Goal: Share content: Share content

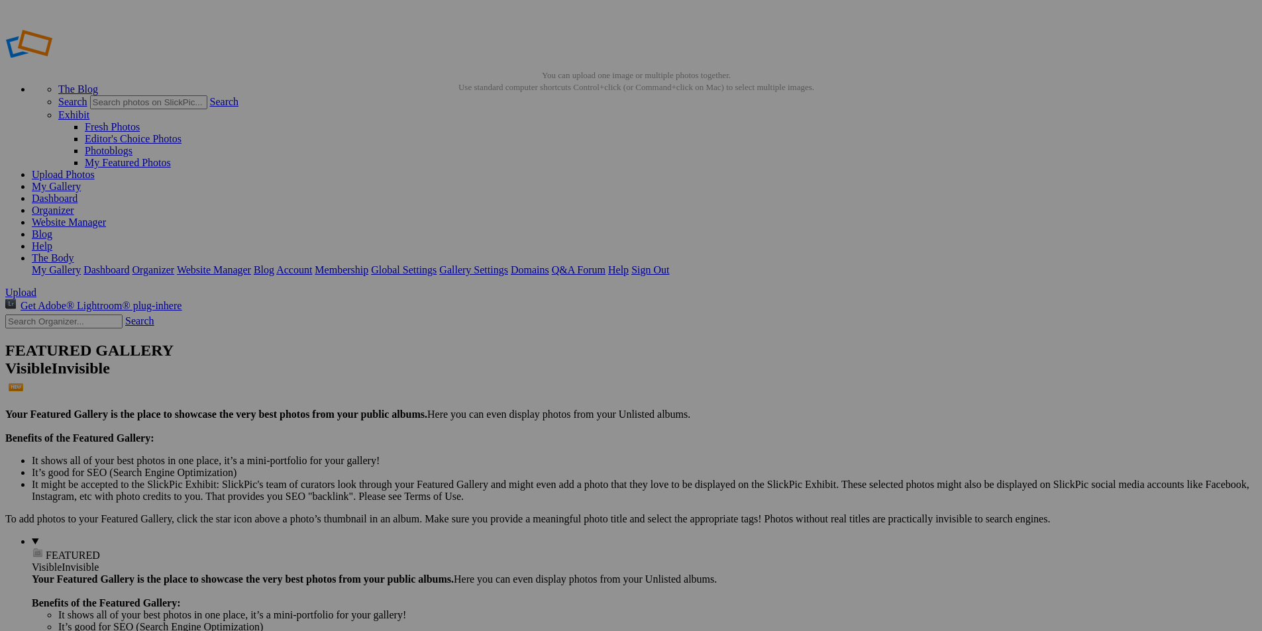
scroll to position [0, 52]
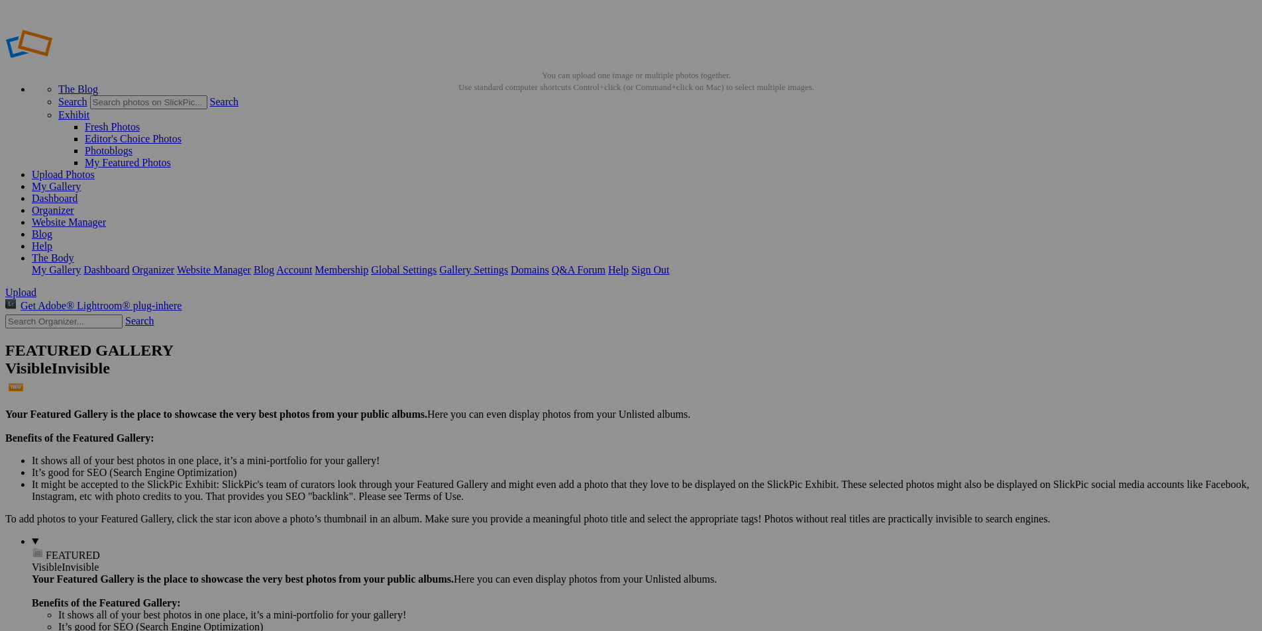
type input "Facial Care Products That Nourish and Protect"
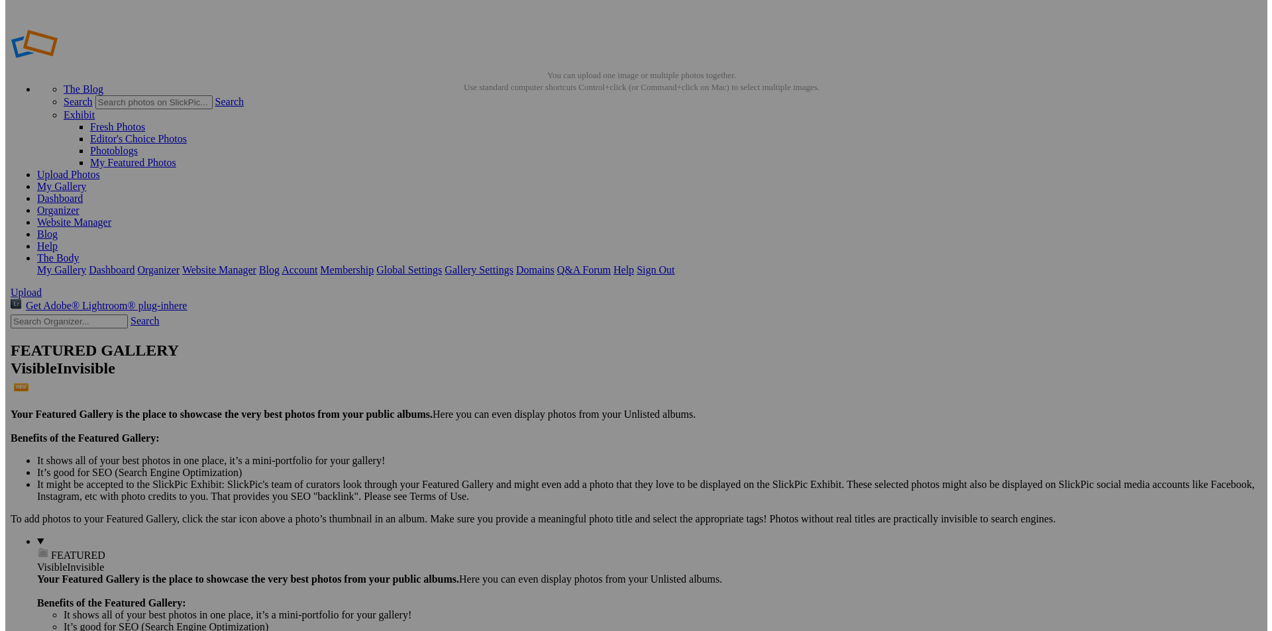
scroll to position [0, 0]
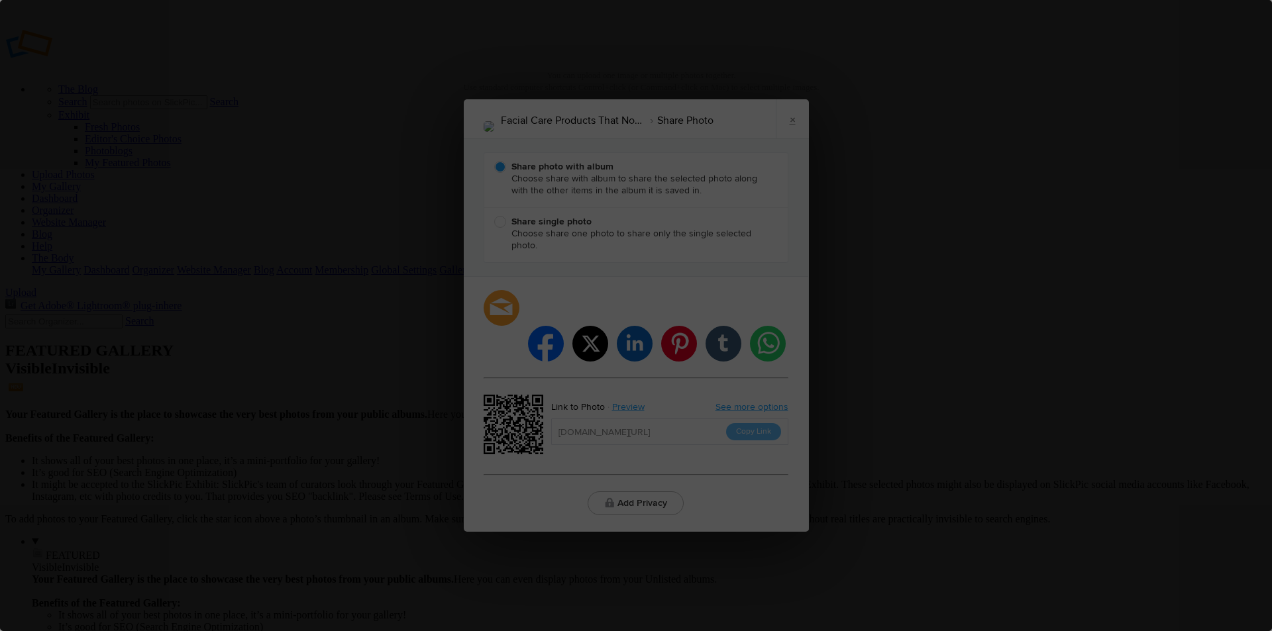
click at [615, 406] on div "Share Album ×" at bounding box center [636, 315] width 1272 height 631
click at [741, 407] on div "Share Album ×" at bounding box center [636, 315] width 1272 height 631
click at [653, 421] on div "Share Album ×" at bounding box center [636, 315] width 1272 height 631
click at [715, 424] on div "Share Album ×" at bounding box center [636, 315] width 1272 height 631
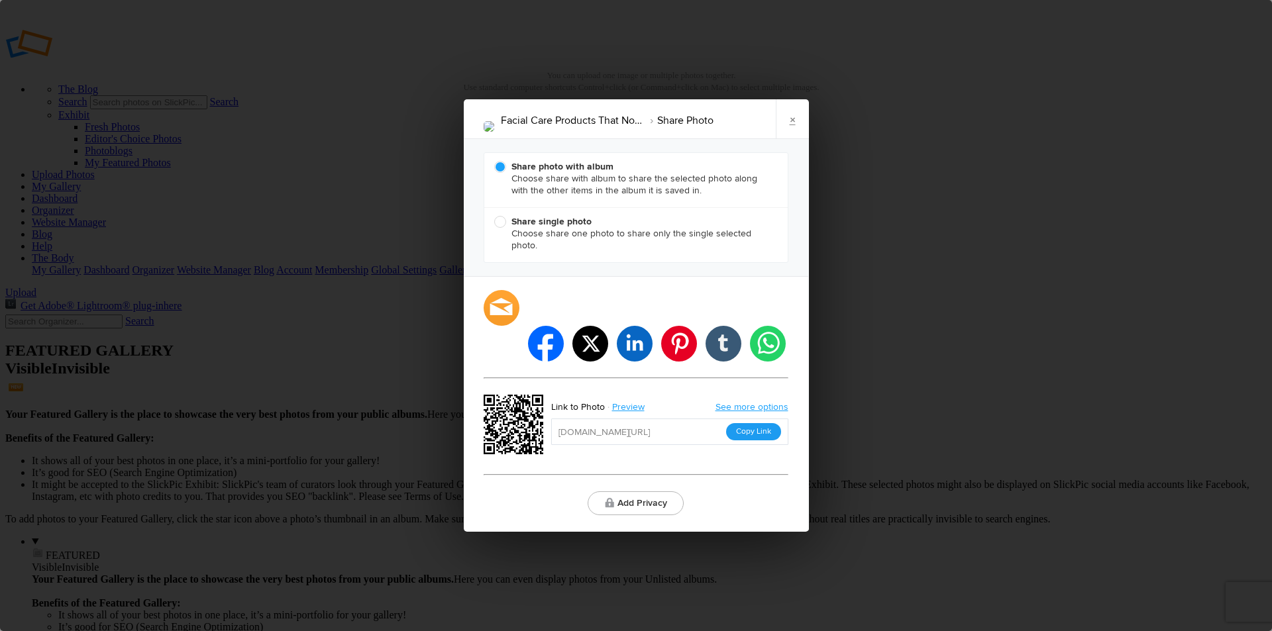
click at [754, 423] on button "Copy Link" at bounding box center [753, 431] width 55 height 17
